Goal: Task Accomplishment & Management: Manage account settings

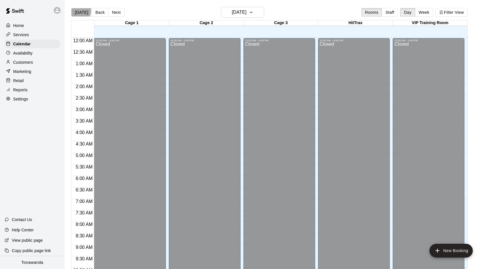
click at [76, 11] on button "[DATE]" at bounding box center [81, 12] width 21 height 9
click at [246, 13] on h6 "[DATE]" at bounding box center [239, 12] width 15 height 8
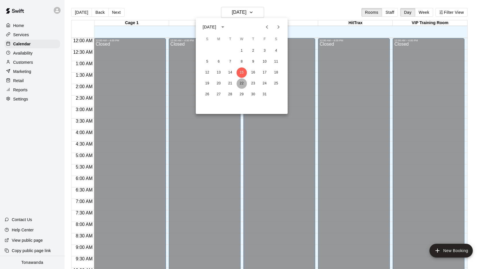
click at [241, 82] on button "22" at bounding box center [241, 83] width 10 height 10
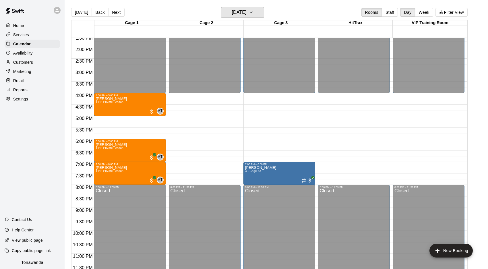
scroll to position [314, 0]
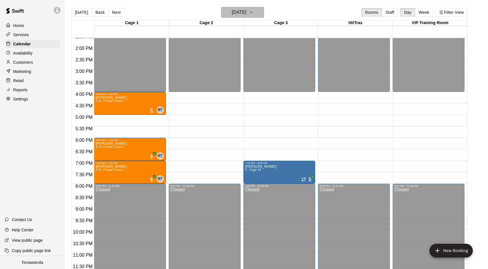
click at [246, 13] on h6 "[DATE]" at bounding box center [239, 12] width 15 height 8
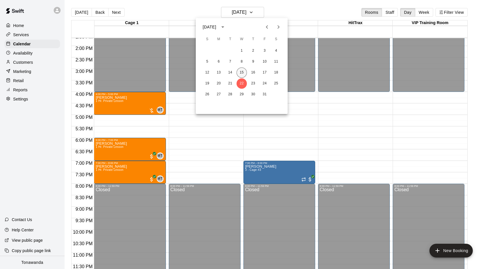
click at [242, 70] on button "15" at bounding box center [241, 72] width 10 height 10
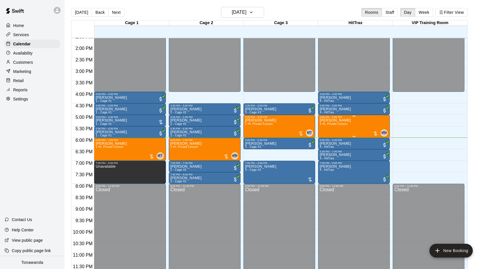
click at [353, 123] on div "Nate Yost 1 Hr. Private Lesson MM 0" at bounding box center [354, 253] width 68 height 269
click at [326, 124] on icon "edit" at bounding box center [325, 124] width 5 height 5
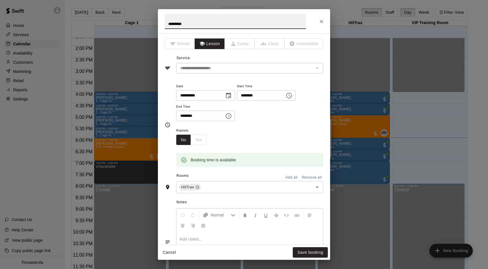
click at [230, 97] on icon "Choose date, selected date is Oct 15, 2025" at bounding box center [228, 95] width 7 height 7
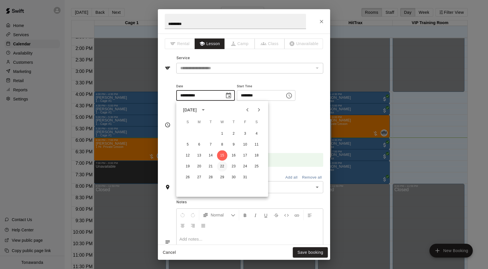
click at [224, 166] on button "22" at bounding box center [222, 166] width 10 height 10
type input "**********"
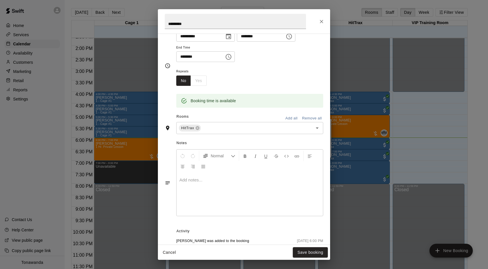
scroll to position [106, 0]
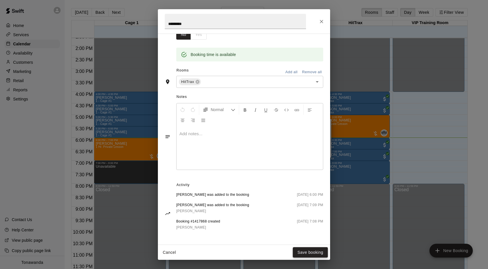
click at [310, 253] on button "Save booking" at bounding box center [310, 252] width 35 height 11
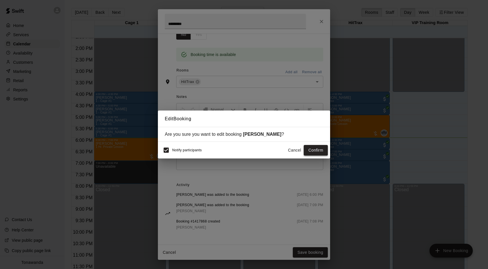
click at [320, 152] on button "Confirm" at bounding box center [316, 150] width 24 height 11
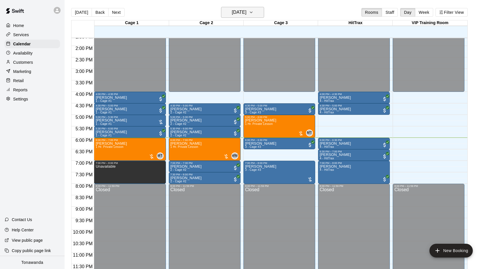
click at [246, 13] on h6 "[DATE]" at bounding box center [239, 12] width 15 height 8
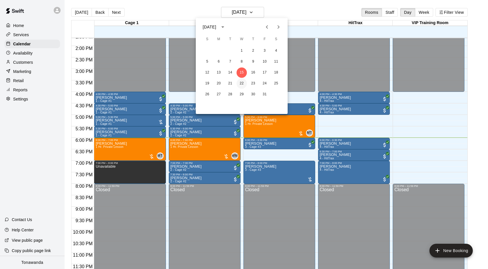
click at [241, 83] on button "22" at bounding box center [241, 83] width 10 height 10
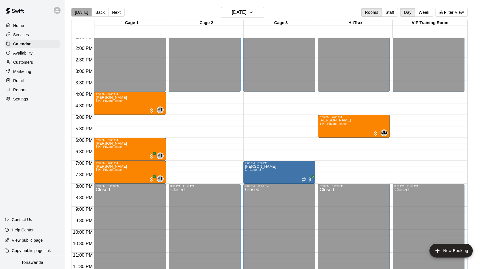
click at [81, 15] on button "[DATE]" at bounding box center [81, 12] width 21 height 9
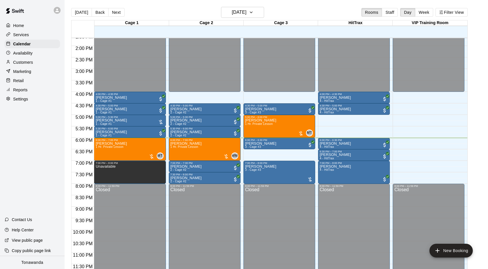
click at [81, 15] on button "[DATE]" at bounding box center [81, 12] width 21 height 9
click at [246, 14] on h6 "[DATE]" at bounding box center [239, 12] width 15 height 8
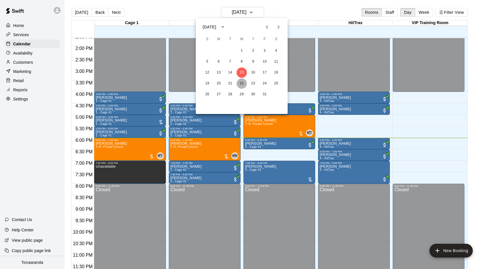
click at [242, 81] on button "22" at bounding box center [241, 83] width 10 height 10
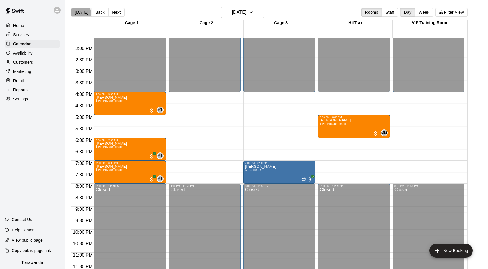
click at [80, 14] on button "[DATE]" at bounding box center [81, 12] width 21 height 9
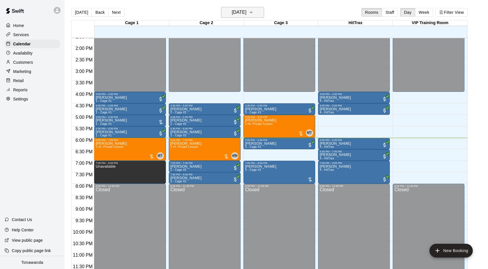
click at [253, 13] on icon "button" at bounding box center [251, 12] width 5 height 7
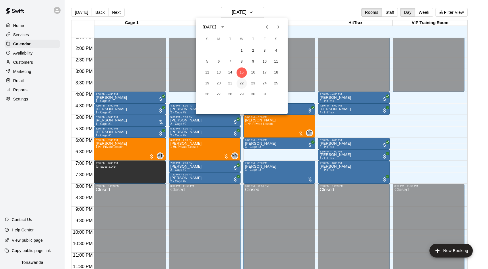
click at [242, 84] on button "22" at bounding box center [241, 83] width 10 height 10
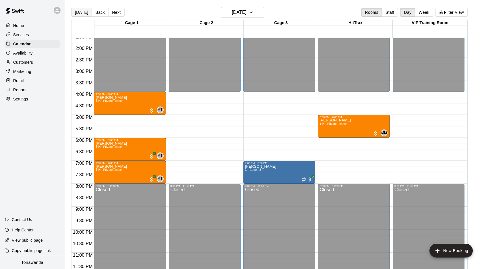
click at [84, 13] on button "[DATE]" at bounding box center [81, 12] width 21 height 9
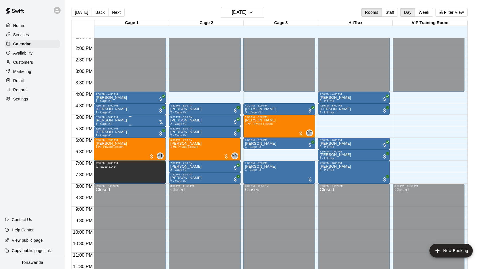
click at [111, 120] on p "[PERSON_NAME]" at bounding box center [111, 120] width 31 height 0
click at [101, 141] on img "edit" at bounding box center [101, 140] width 7 height 7
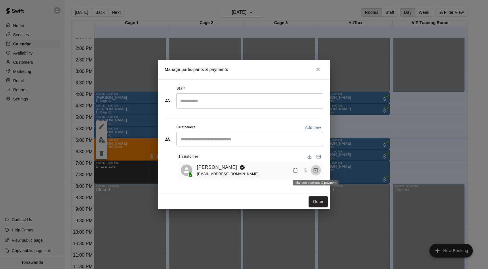
click at [315, 171] on icon "Manage bookings & payment" at bounding box center [316, 170] width 4 height 5
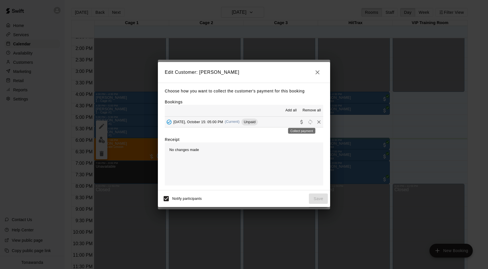
click at [301, 122] on icon "Collect payment" at bounding box center [301, 122] width 2 height 4
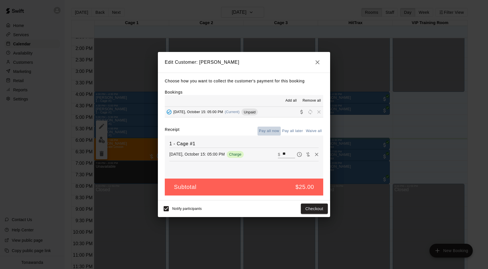
click at [266, 130] on button "Pay all now" at bounding box center [268, 131] width 23 height 9
click at [265, 131] on button "Pay all now" at bounding box center [268, 131] width 23 height 9
click at [269, 129] on button "Pay all now" at bounding box center [268, 131] width 23 height 9
click at [313, 210] on button "Checkout" at bounding box center [314, 208] width 27 height 11
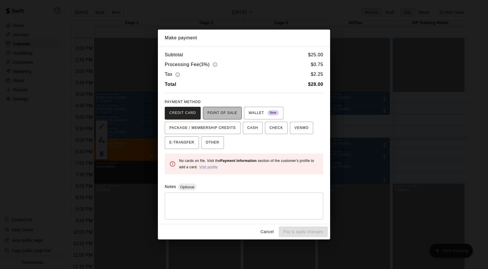
click at [221, 114] on span "POINT OF SALE" at bounding box center [222, 112] width 30 height 9
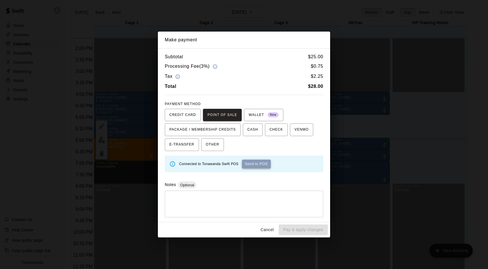
click at [257, 164] on button "Send to POS" at bounding box center [256, 164] width 29 height 9
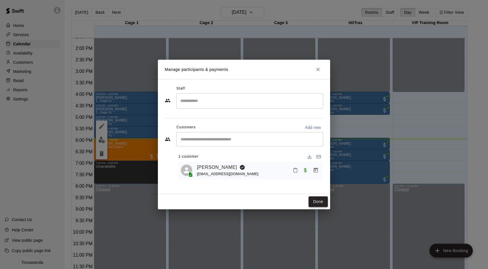
click at [321, 201] on button "Done" at bounding box center [317, 201] width 19 height 11
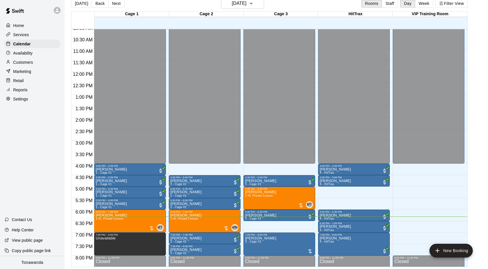
scroll to position [9, 0]
click at [19, 81] on p "Retail" at bounding box center [18, 81] width 11 height 6
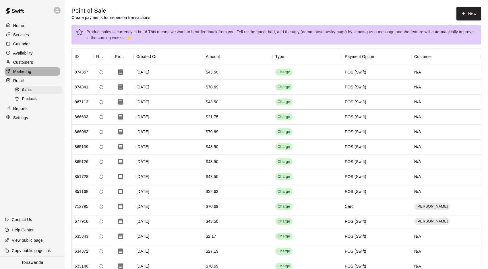
click at [20, 70] on p "Marketing" at bounding box center [22, 72] width 18 height 6
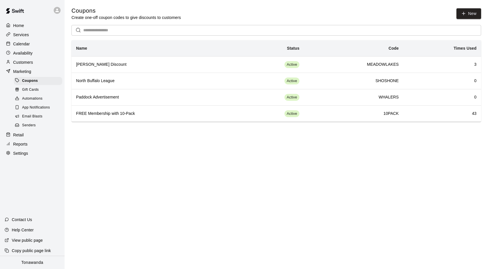
click at [22, 33] on p "Services" at bounding box center [21, 35] width 16 height 6
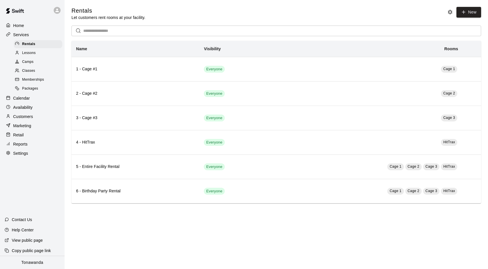
click at [27, 62] on span "Camps" at bounding box center [27, 62] width 11 height 6
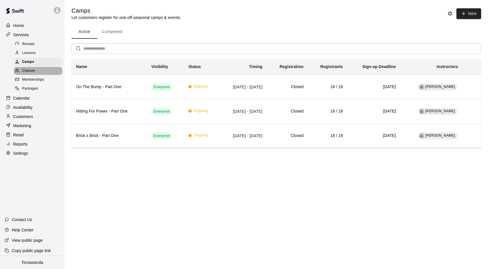
click at [32, 72] on span "Classes" at bounding box center [28, 71] width 13 height 6
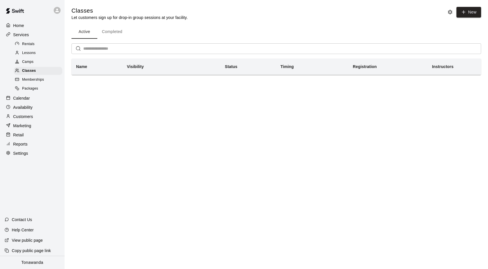
click at [29, 61] on span "Camps" at bounding box center [27, 62] width 11 height 6
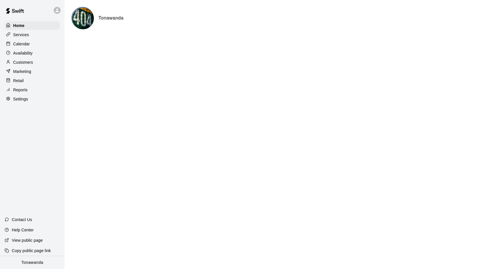
click at [28, 46] on p "Calendar" at bounding box center [21, 44] width 17 height 6
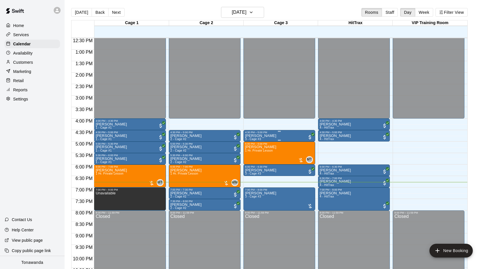
scroll to position [289, 0]
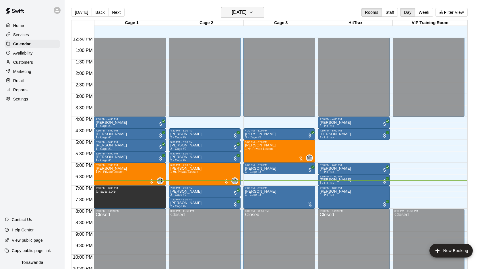
click at [255, 18] on button "[DATE]" at bounding box center [242, 12] width 43 height 11
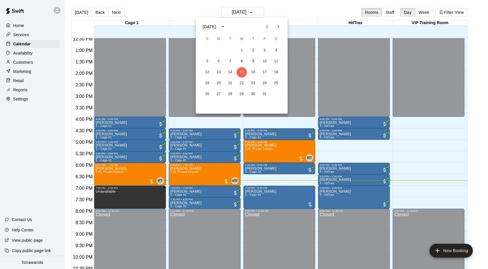
scroll to position [0, 0]
click at [208, 84] on button "19" at bounding box center [207, 83] width 10 height 10
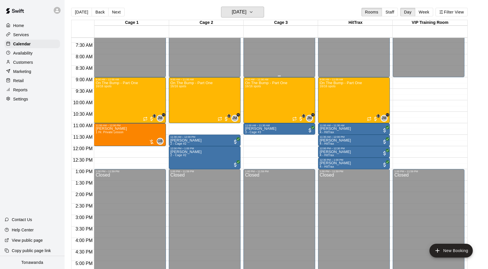
scroll to position [168, 0]
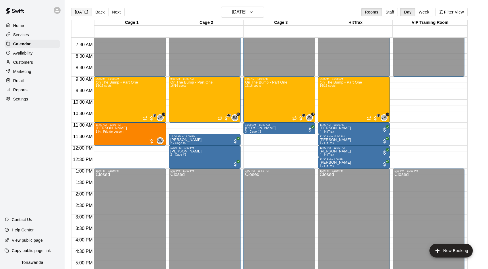
click at [84, 11] on button "[DATE]" at bounding box center [81, 12] width 21 height 9
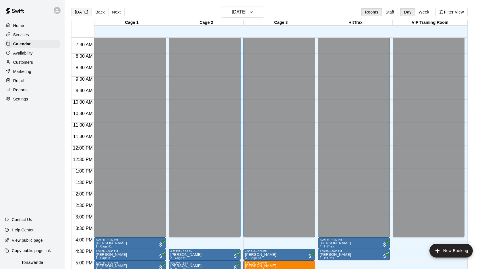
click at [83, 12] on button "[DATE]" at bounding box center [81, 12] width 21 height 9
click at [85, 15] on button "[DATE]" at bounding box center [81, 12] width 21 height 9
click at [246, 15] on h6 "[DATE]" at bounding box center [239, 12] width 15 height 8
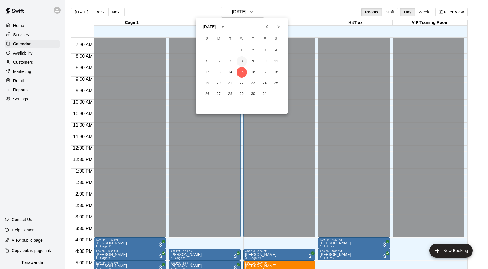
drag, startPoint x: 242, startPoint y: 64, endPoint x: 277, endPoint y: 77, distance: 37.5
click at [242, 64] on button "8" at bounding box center [241, 61] width 10 height 10
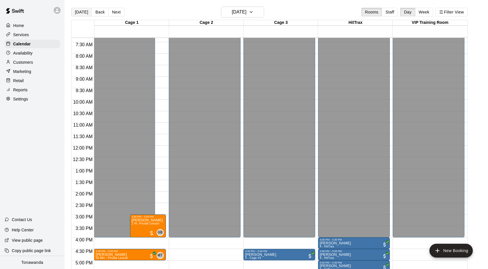
click at [84, 13] on button "[DATE]" at bounding box center [81, 12] width 21 height 9
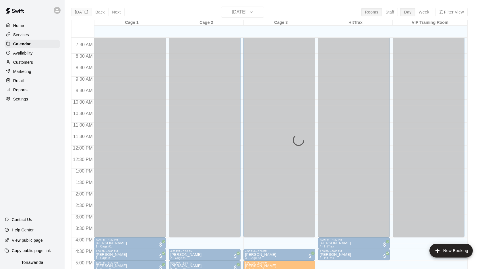
click at [84, 13] on div "[DATE] Back [DATE][DATE] Rooms Staff Day Week Filter View Cage 1 15 Wed Cage 2 …" at bounding box center [269, 141] width 396 height 269
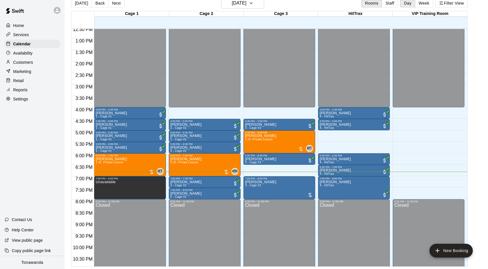
scroll to position [304, 0]
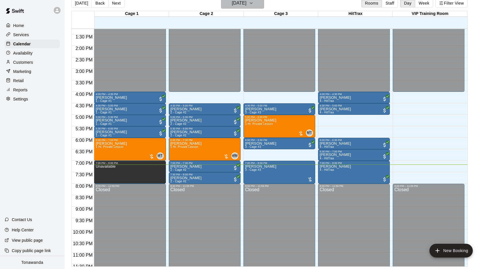
click at [253, 5] on icon "button" at bounding box center [251, 3] width 5 height 7
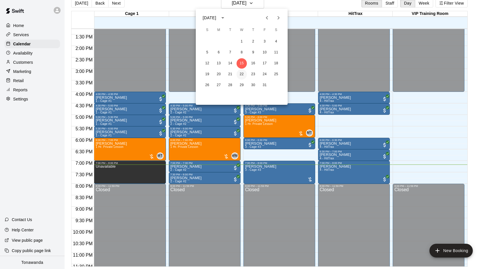
click at [241, 73] on button "22" at bounding box center [241, 74] width 10 height 10
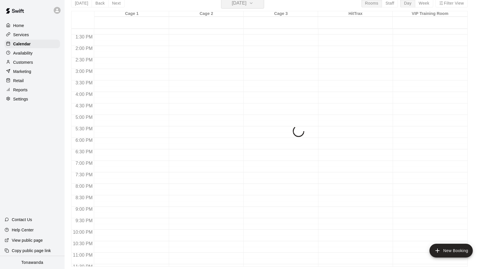
scroll to position [7, 0]
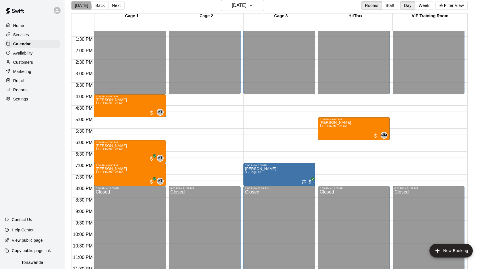
click at [81, 7] on button "[DATE]" at bounding box center [81, 5] width 21 height 9
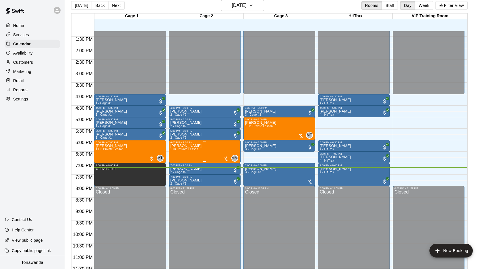
click at [198, 146] on p "[PERSON_NAME]" at bounding box center [185, 146] width 31 height 0
click at [177, 150] on icon "edit" at bounding box center [176, 151] width 7 height 7
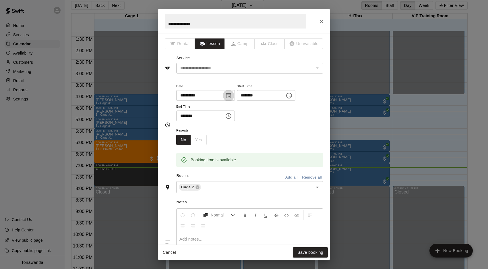
click at [231, 94] on icon "Choose date, selected date is Oct 15, 2025" at bounding box center [228, 95] width 5 height 6
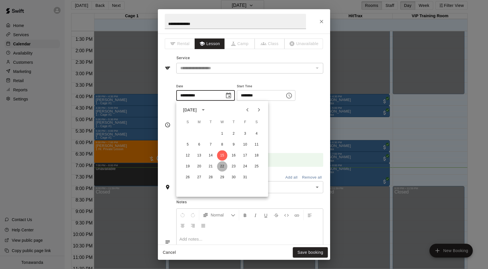
click at [225, 166] on button "22" at bounding box center [222, 166] width 10 height 10
type input "**********"
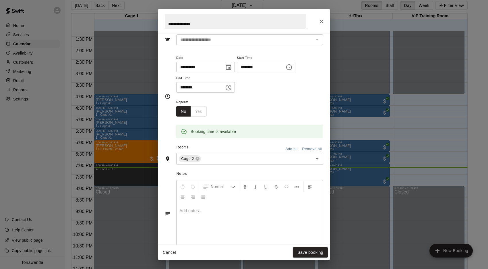
scroll to position [106, 0]
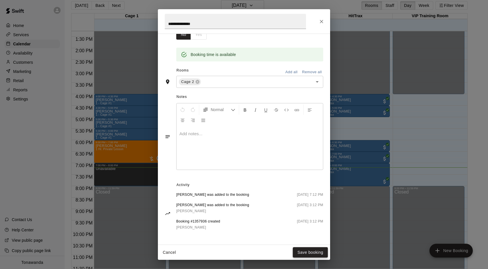
click at [311, 252] on button "Save booking" at bounding box center [310, 252] width 35 height 11
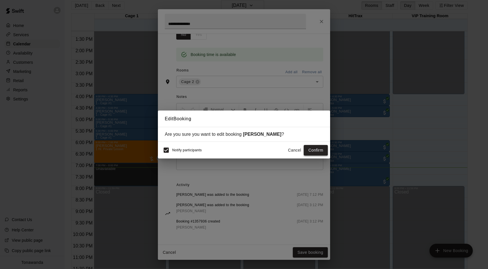
click at [312, 152] on button "Confirm" at bounding box center [316, 150] width 24 height 11
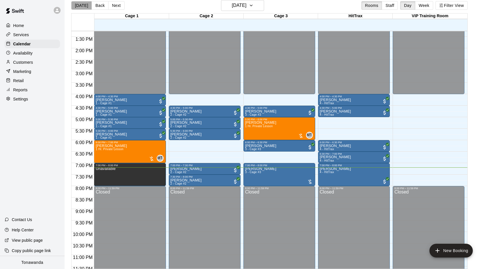
click at [84, 8] on button "[DATE]" at bounding box center [81, 5] width 21 height 9
click at [259, 8] on button "[DATE]" at bounding box center [242, 5] width 43 height 11
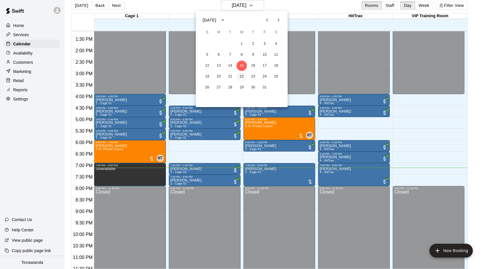
click at [241, 79] on button "22" at bounding box center [241, 76] width 10 height 10
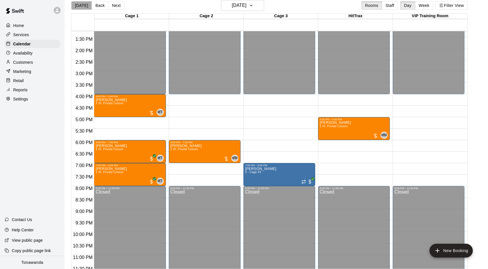
click at [81, 5] on button "[DATE]" at bounding box center [81, 5] width 21 height 9
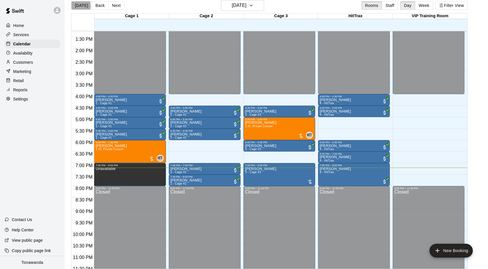
click at [79, 6] on button "[DATE]" at bounding box center [81, 5] width 21 height 9
